Goal: Task Accomplishment & Management: Use online tool/utility

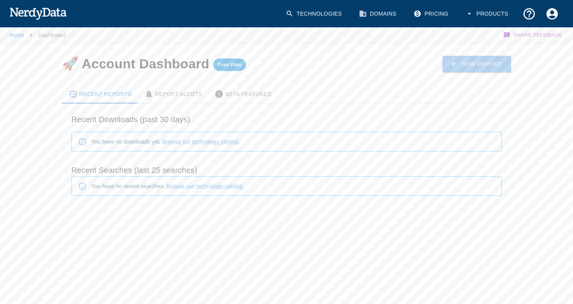
click at [466, 63] on link "New Report" at bounding box center [477, 64] width 69 height 16
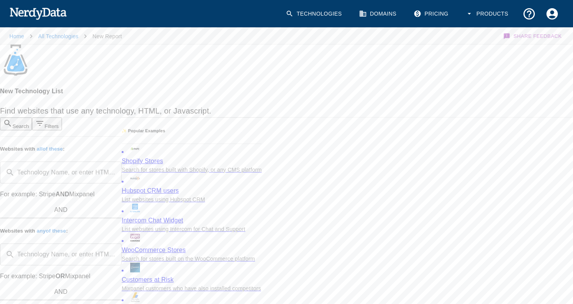
click at [116, 162] on input "Technology Name, or enter HTML/JS code" at bounding box center [67, 173] width 98 height 22
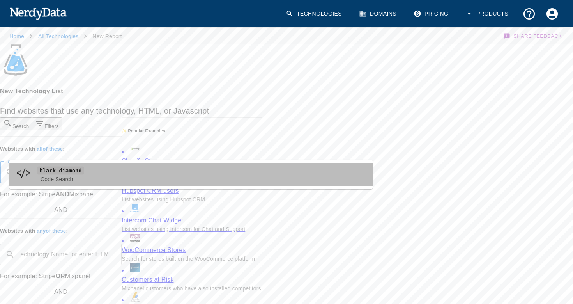
click at [102, 170] on span "black diamond" at bounding box center [201, 170] width 329 height 9
type input "black diamond"
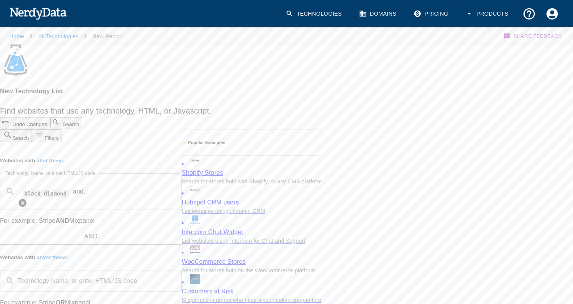
click at [27, 198] on icon at bounding box center [22, 202] width 9 height 9
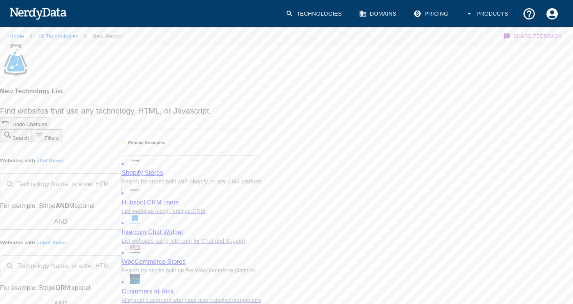
click at [50, 255] on div "Technology Name, or enter HTML/JS code ​ Technology Name, or enter HTML/JS code" at bounding box center [61, 266] width 122 height 22
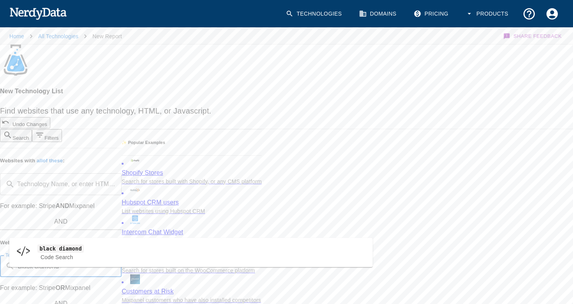
click at [52, 250] on code "black diamond" at bounding box center [60, 248] width 46 height 8
type input "black diamond"
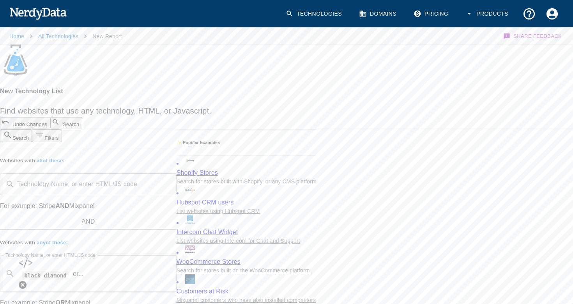
click at [130, 263] on input "Technology Name, or enter HTML/JS code" at bounding box center [127, 274] width 87 height 22
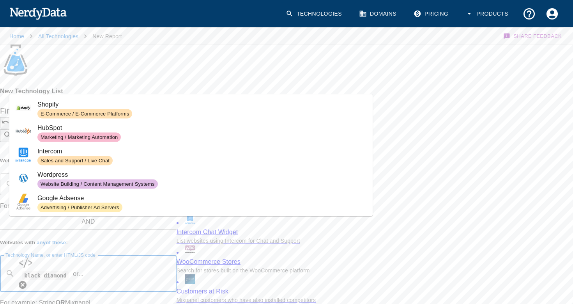
type input "b"
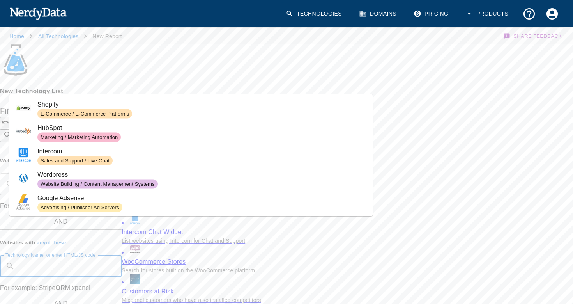
paste input "Secret Lab"
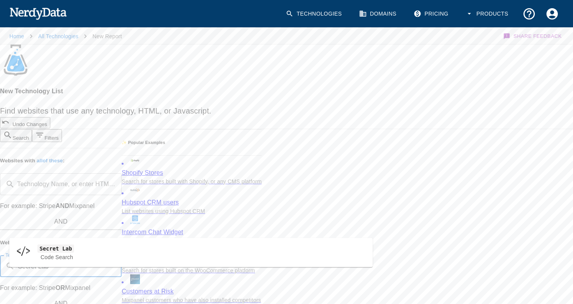
type input "Secret La"
type input "black diamond"
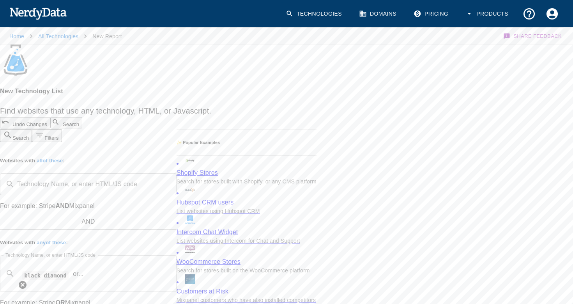
click at [27, 281] on icon at bounding box center [23, 285] width 8 height 8
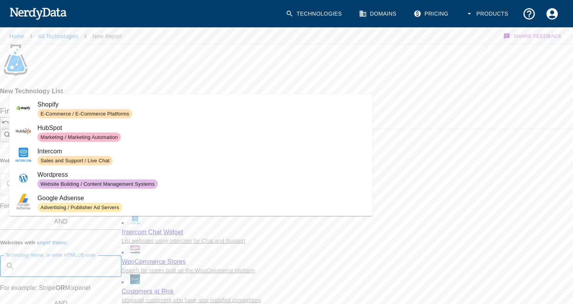
click at [85, 255] on input "Technology Name, or enter HTML/JS code" at bounding box center [67, 266] width 98 height 22
paste input "[URL][DOMAIN_NAME]"
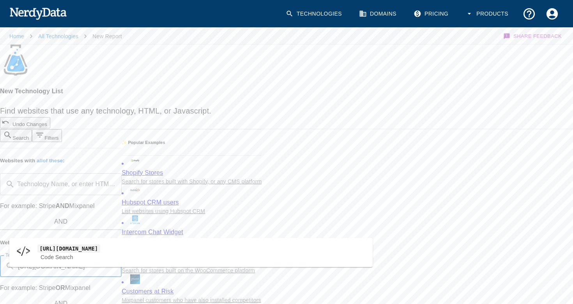
click at [117, 253] on span "Code Search" at bounding box center [201, 257] width 329 height 8
type input "[URL][DOMAIN_NAME]"
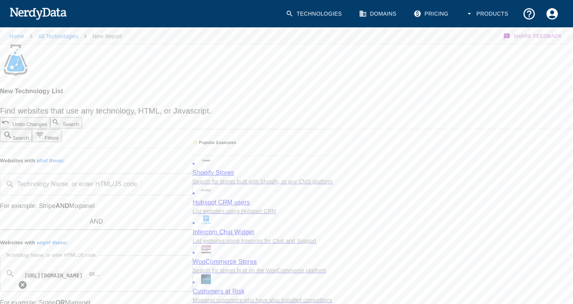
click at [27, 281] on icon at bounding box center [23, 285] width 8 height 8
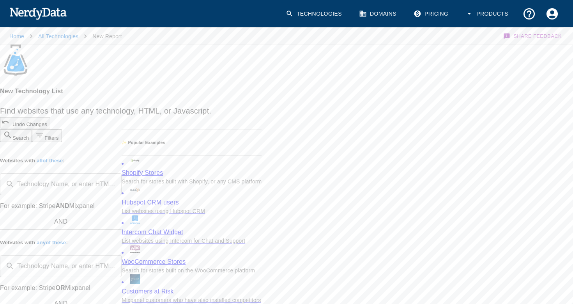
click at [112, 255] on input "Technology Name, or enter HTML/JS code" at bounding box center [67, 266] width 98 height 22
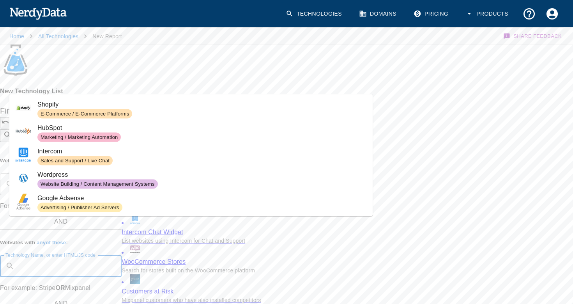
paste input "[URL][DOMAIN_NAME]"
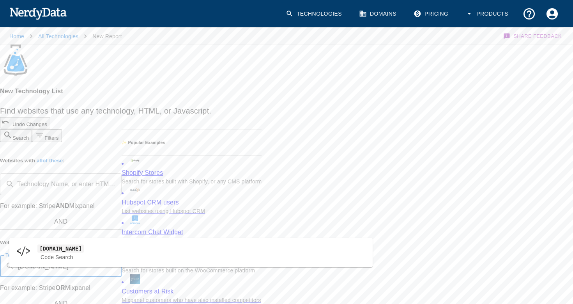
type input "[DOMAIN_NAME]"
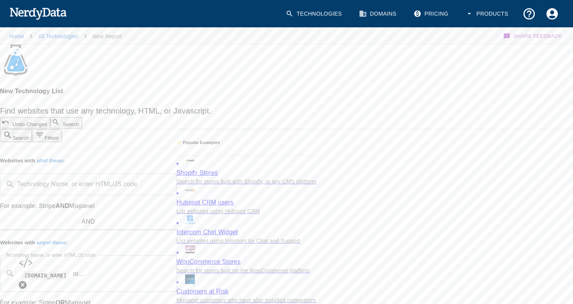
click at [119, 263] on input "Technology Name, or enter HTML/JS code" at bounding box center [127, 274] width 87 height 22
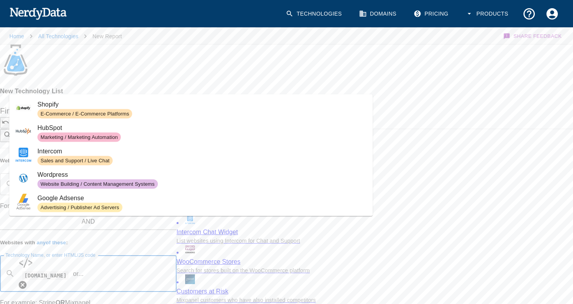
paste input "[DOMAIN_NAME]"
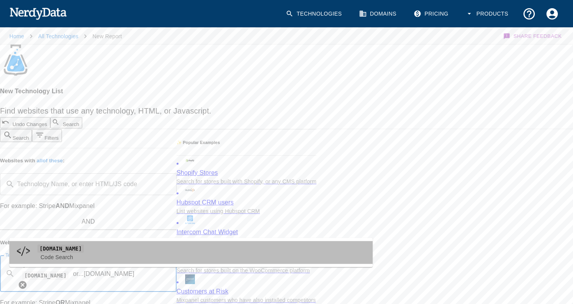
click at [108, 249] on span "[DOMAIN_NAME]" at bounding box center [201, 248] width 329 height 9
type input "[DOMAIN_NAME]"
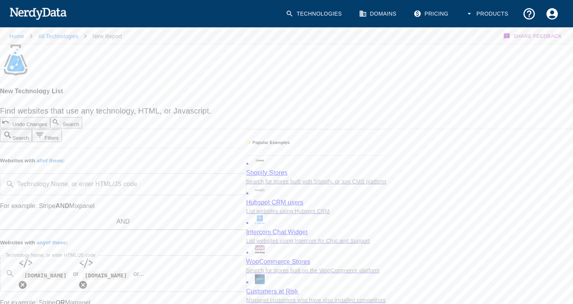
click at [213, 263] on input "Technology Name, or enter HTML/JS code" at bounding box center [192, 274] width 97 height 22
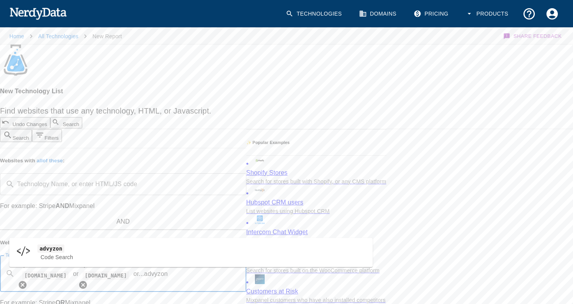
click at [89, 254] on span "Code Search" at bounding box center [201, 257] width 329 height 8
type input "advyzon"
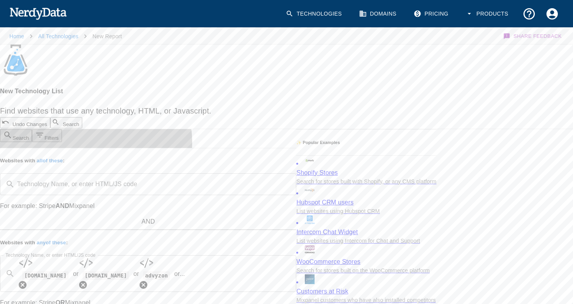
click at [62, 129] on button "Filters" at bounding box center [47, 135] width 30 height 13
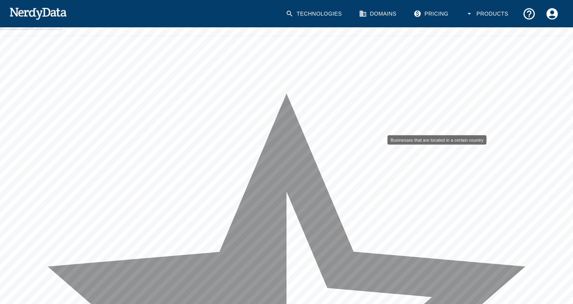
scroll to position [113, 0]
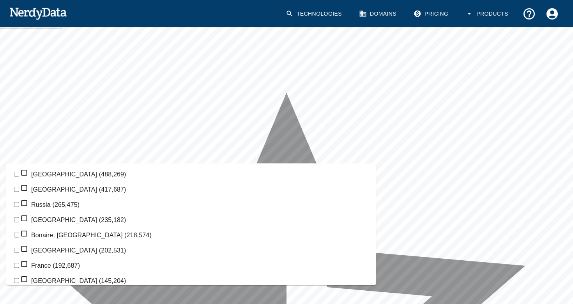
click at [19, 192] on input "checkbox" at bounding box center [16, 189] width 5 height 5
checkbox input "true"
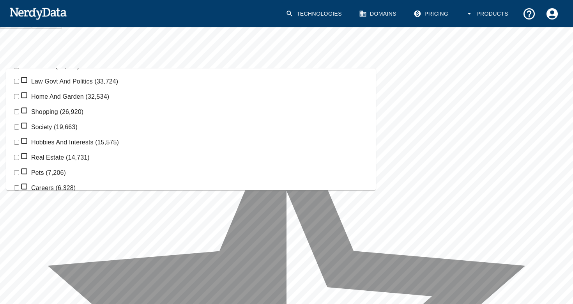
scroll to position [192, 0]
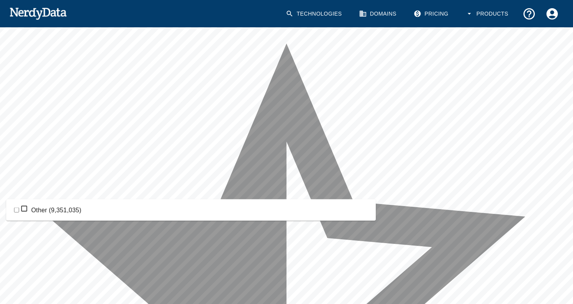
scroll to position [161, 0]
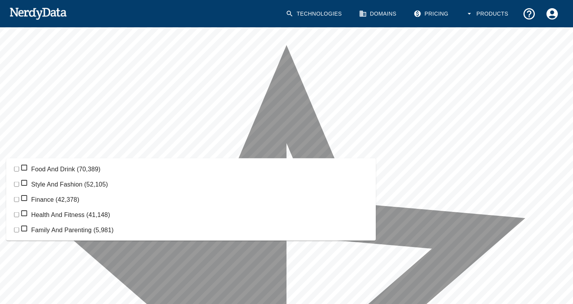
scroll to position [0, 0]
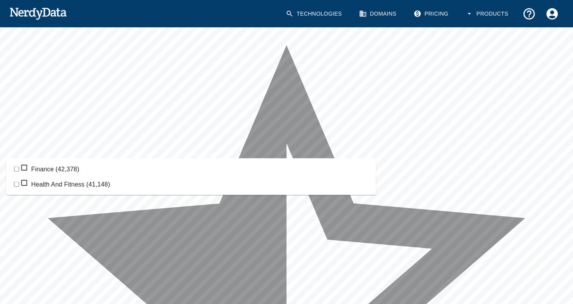
type input "f"
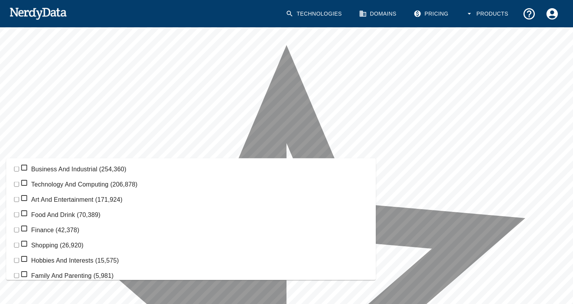
type input "i"
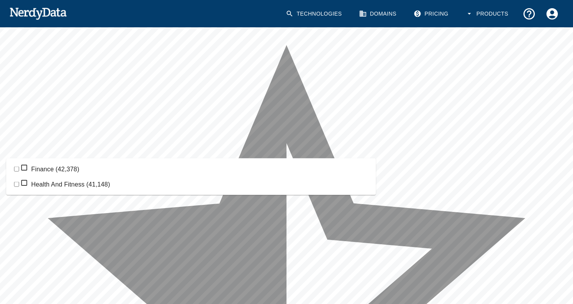
type input "fin"
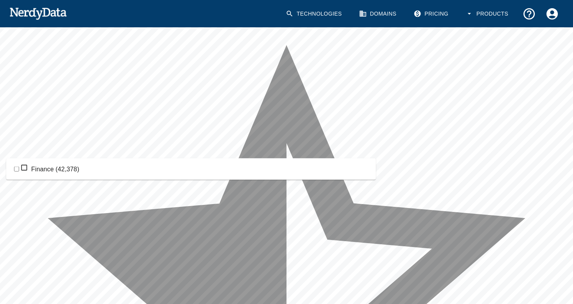
click at [110, 174] on li "Finance (42,378)" at bounding box center [191, 169] width 370 height 15
checkbox input "true"
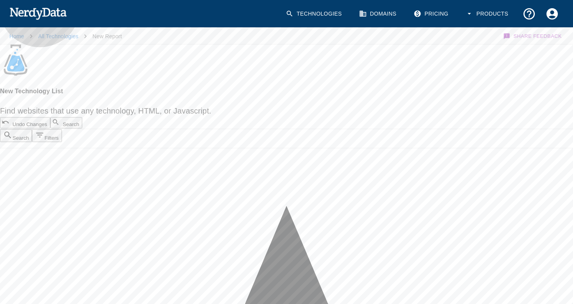
click at [82, 117] on button "Search" at bounding box center [66, 122] width 32 height 11
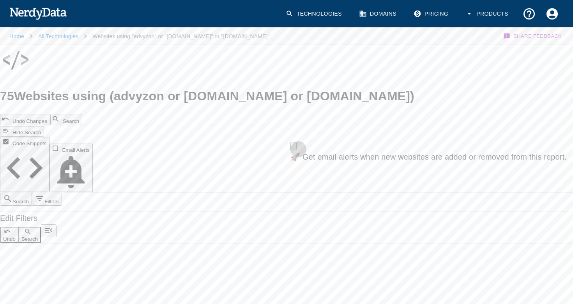
click at [294, 148] on icon "Close" at bounding box center [294, 148] width 0 height 0
drag, startPoint x: 193, startPoint y: 105, endPoint x: 178, endPoint y: 60, distance: 48.1
click at [178, 89] on span "( advyzon or [DOMAIN_NAME] or [DOMAIN_NAME] )" at bounding box center [262, 96] width 305 height 14
copy span "advyzon or [DOMAIN_NAME] or [DOMAIN_NAME]"
